Goal: Information Seeking & Learning: Find specific page/section

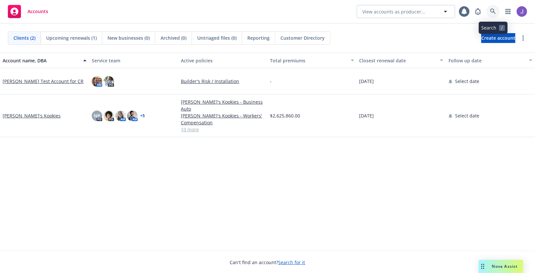
click at [491, 10] on icon at bounding box center [493, 12] width 6 height 6
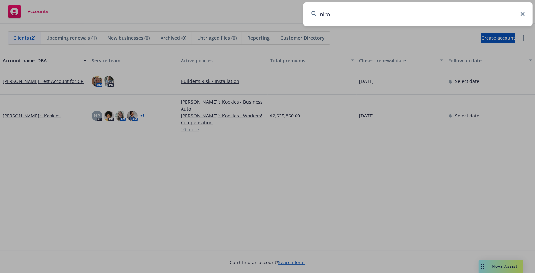
type input "niron"
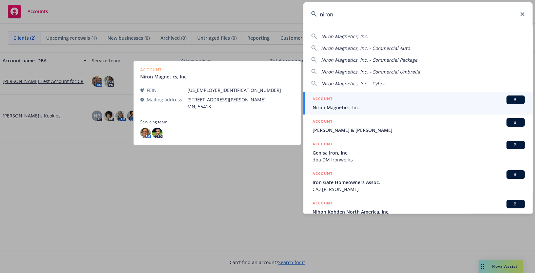
click at [436, 103] on div "ACCOUNT BI" at bounding box center [419, 99] width 212 height 9
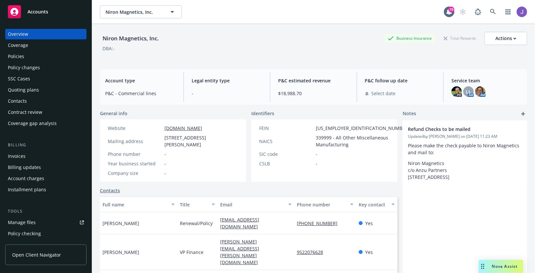
click at [57, 59] on div "Policies" at bounding box center [46, 56] width 76 height 10
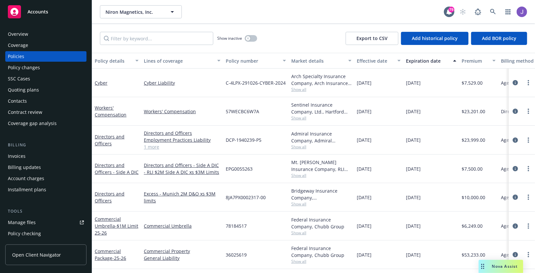
scroll to position [22, 0]
